Goal: Transaction & Acquisition: Purchase product/service

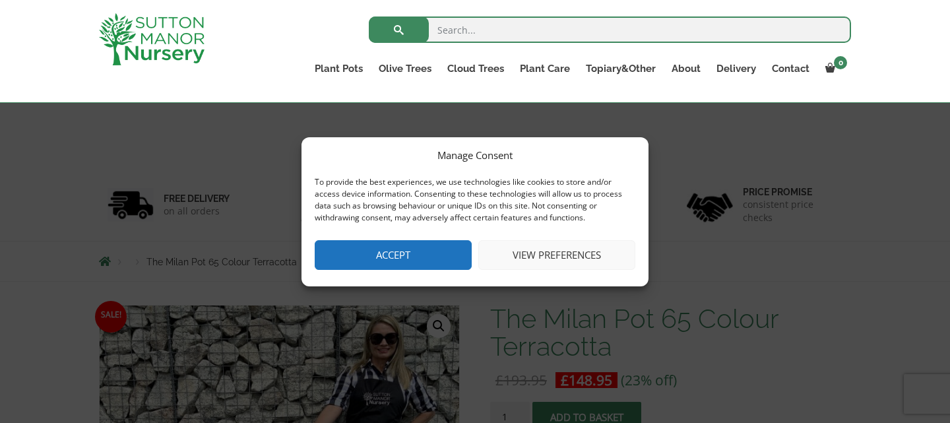
click at [431, 268] on button "Accept" at bounding box center [393, 255] width 157 height 30
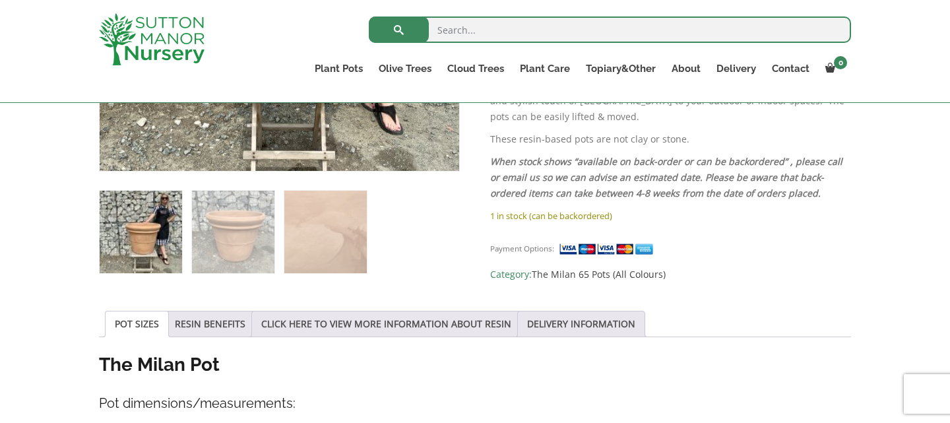
scroll to position [503, 0]
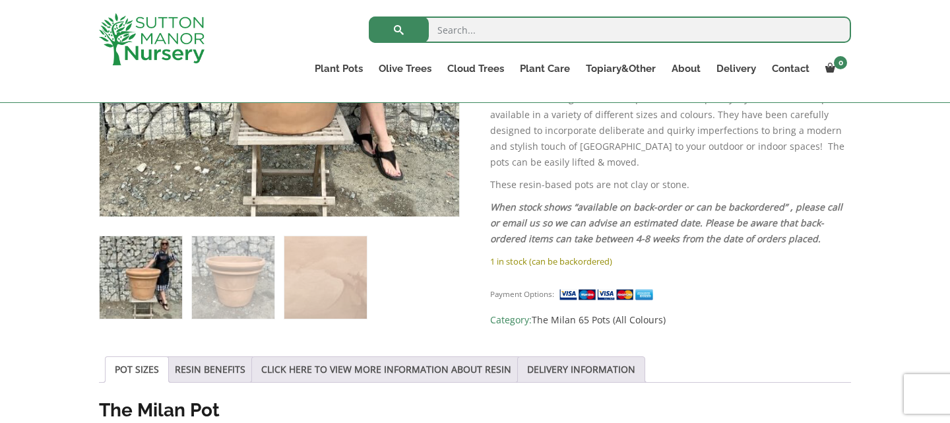
scroll to position [457, 0]
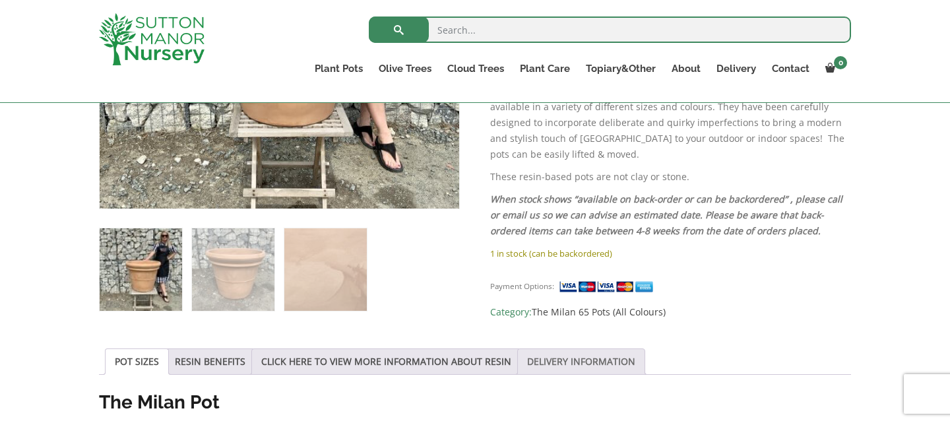
click at [543, 370] on link "DELIVERY INFORMATION" at bounding box center [581, 361] width 108 height 25
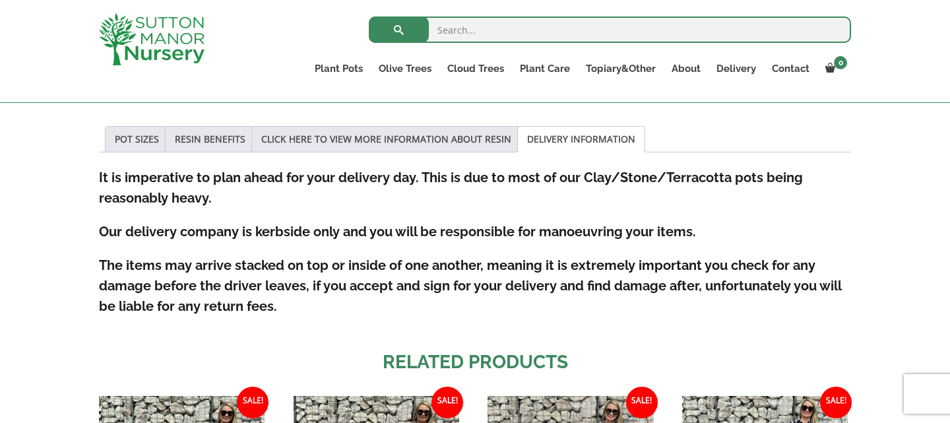
scroll to position [667, 0]
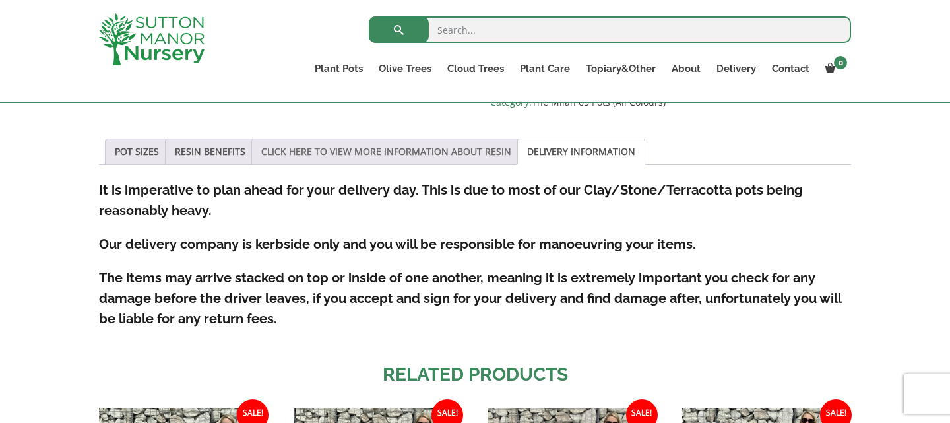
click at [385, 152] on link "CLICK HERE TO VIEW MORE INFORMATION ABOUT RESIN" at bounding box center [386, 151] width 250 height 25
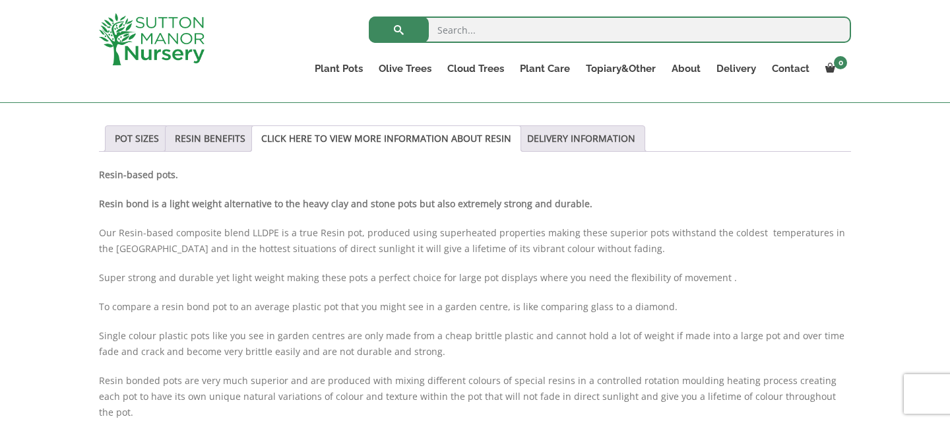
scroll to position [681, 0]
click at [218, 143] on link "RESIN BENEFITS" at bounding box center [210, 137] width 71 height 25
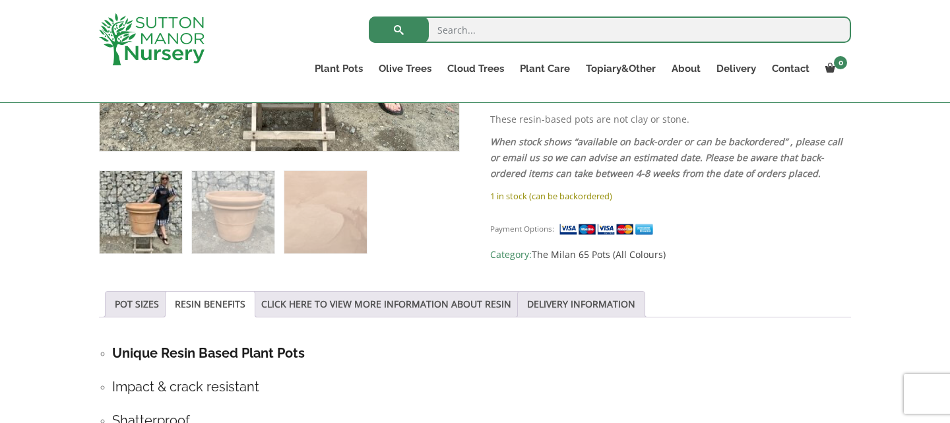
scroll to position [525, 0]
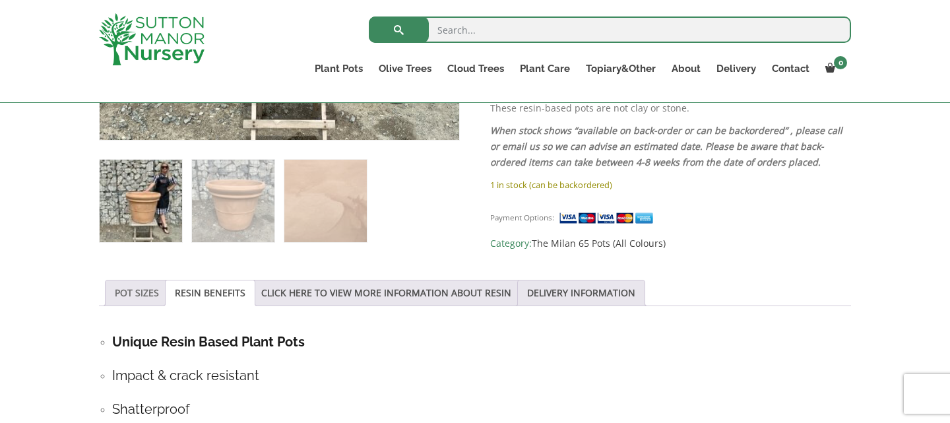
click at [158, 296] on link "POT SIZES" at bounding box center [137, 293] width 44 height 25
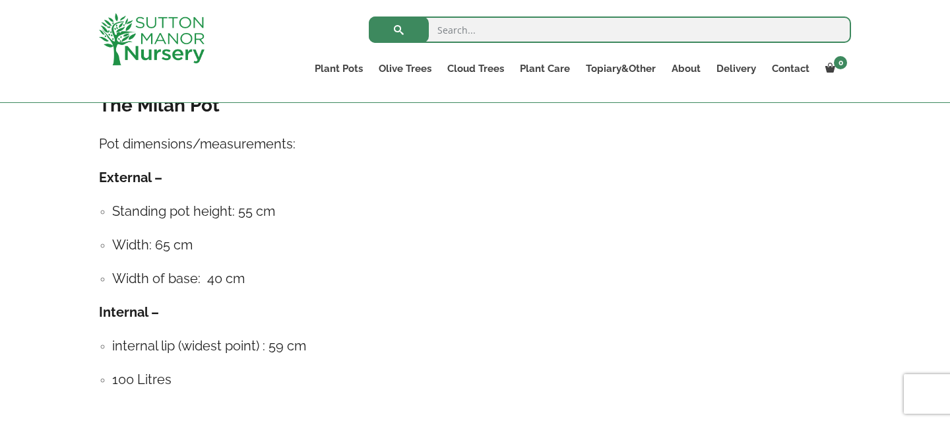
scroll to position [774, 0]
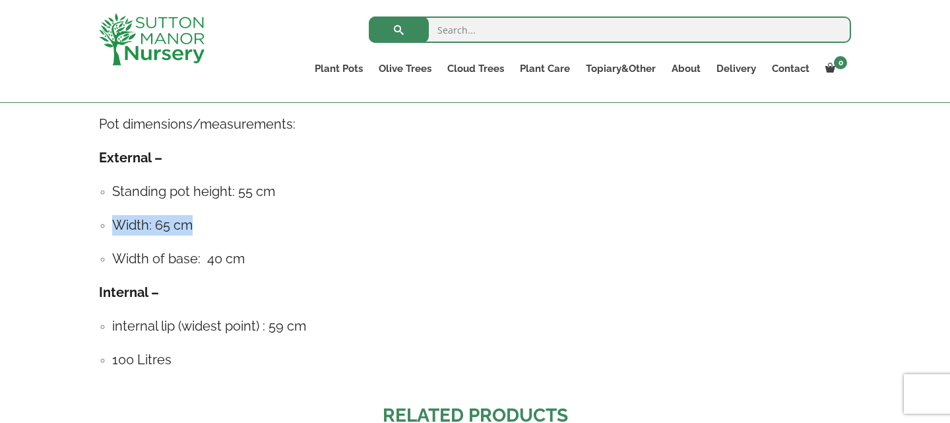
drag, startPoint x: 115, startPoint y: 231, endPoint x: 284, endPoint y: 225, distance: 169.7
click at [284, 225] on h4 "Width: 65 cm" at bounding box center [481, 225] width 739 height 20
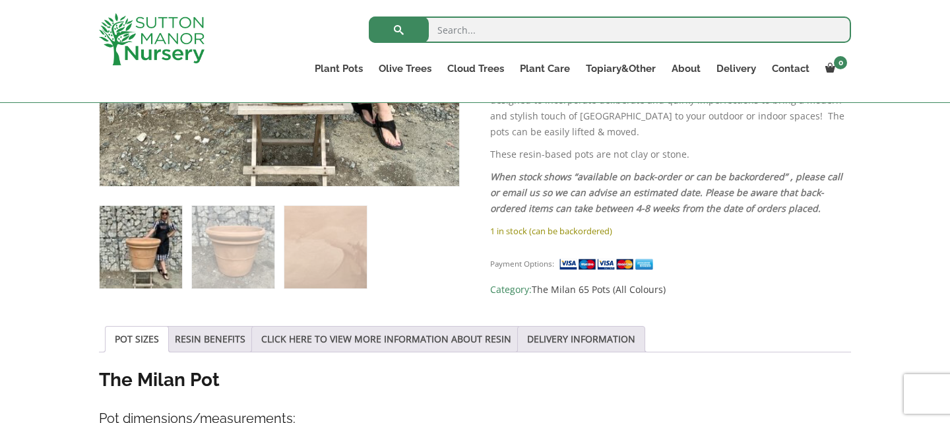
scroll to position [224, 0]
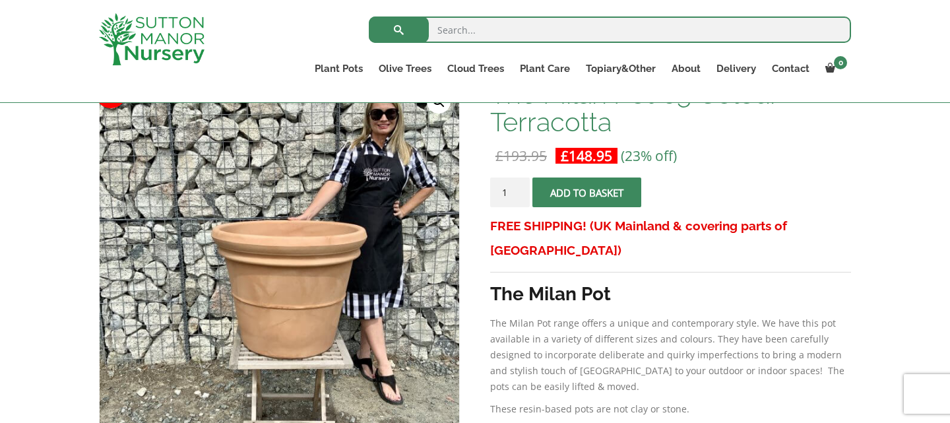
click at [558, 193] on button "Add to basket" at bounding box center [587, 193] width 109 height 30
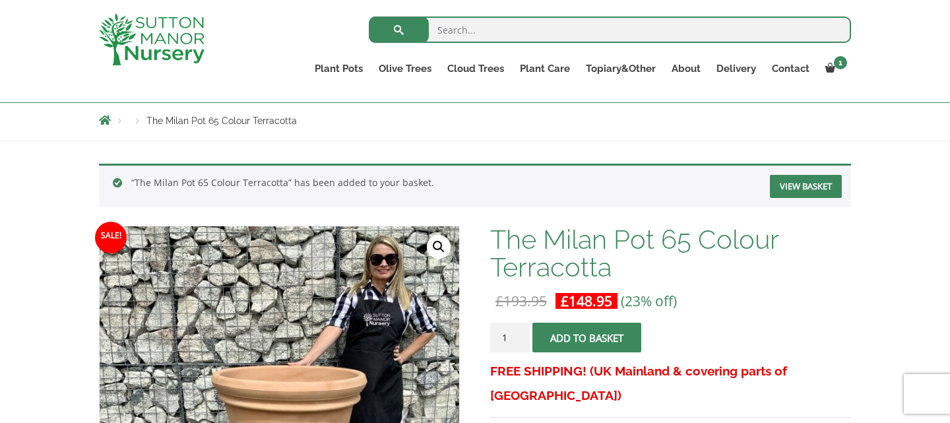
scroll to position [71, 0]
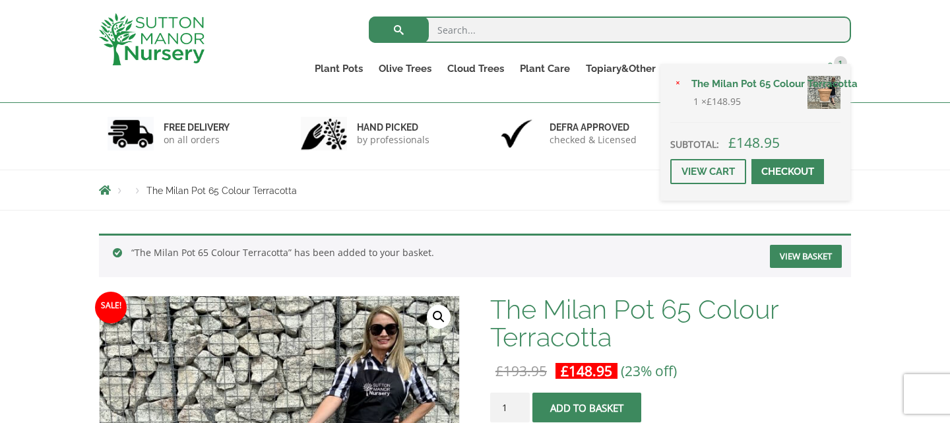
click at [834, 63] on span "1" at bounding box center [840, 62] width 13 height 13
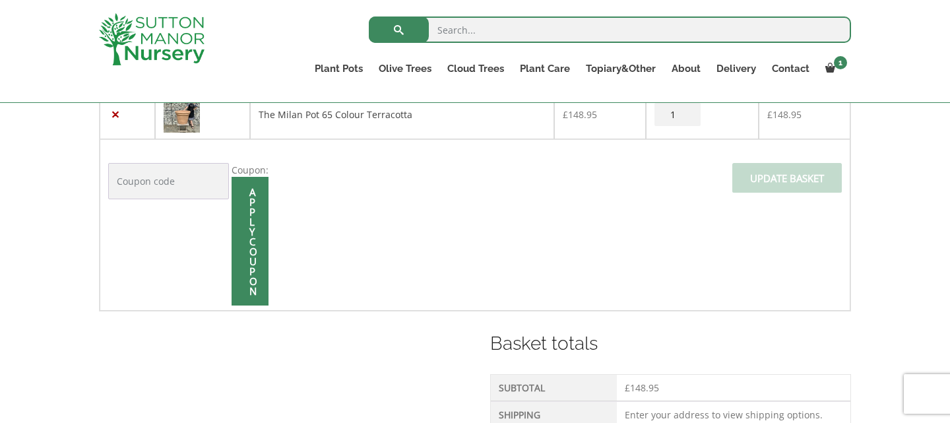
scroll to position [484, 0]
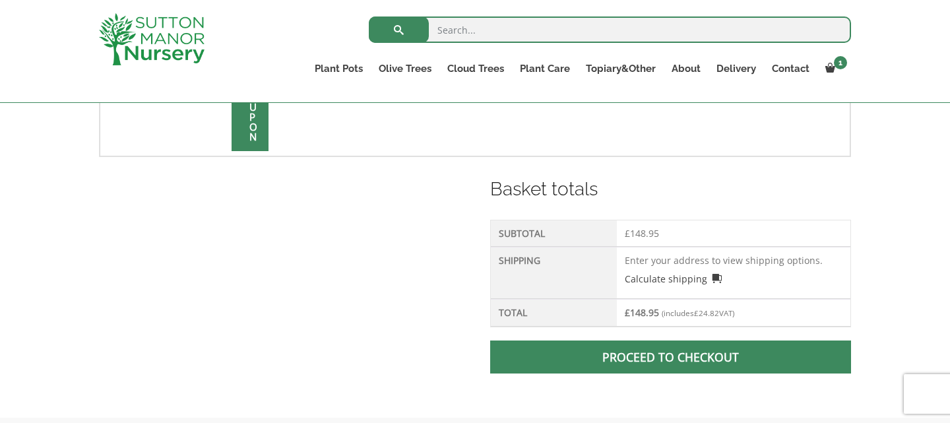
click at [671, 357] on span at bounding box center [671, 357] width 0 height 0
